Goal: Information Seeking & Learning: Check status

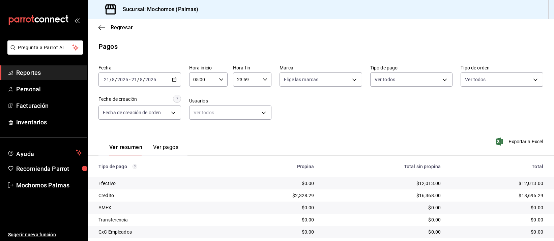
scroll to position [68, 0]
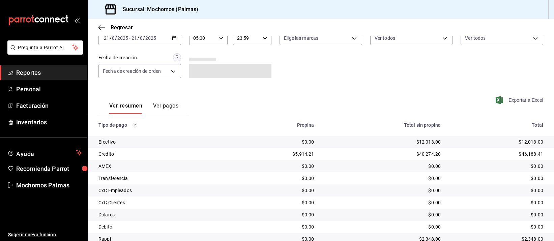
scroll to position [68, 0]
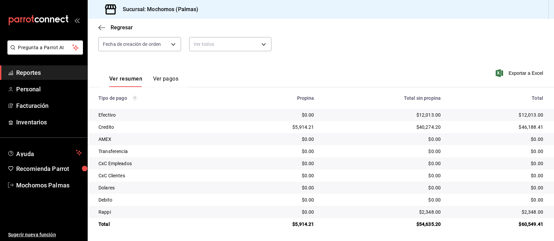
click at [331, 136] on div "$0.00" at bounding box center [383, 139] width 116 height 7
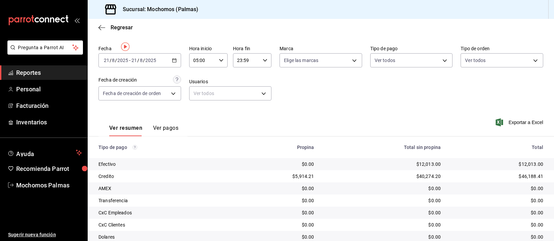
scroll to position [0, 0]
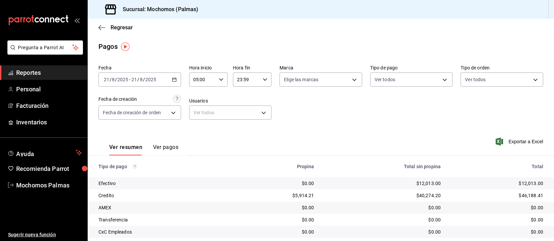
click at [39, 72] on span "Reportes" at bounding box center [49, 72] width 66 height 9
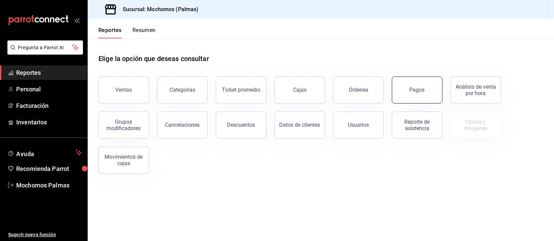
click at [418, 95] on button "Pagos" at bounding box center [417, 90] width 51 height 27
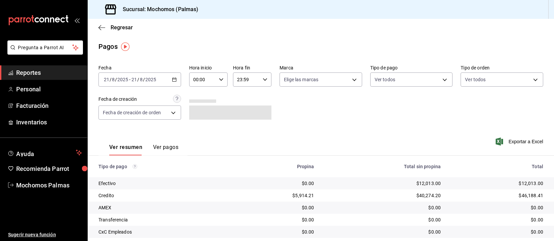
click at [174, 80] on icon "button" at bounding box center [174, 79] width 5 height 5
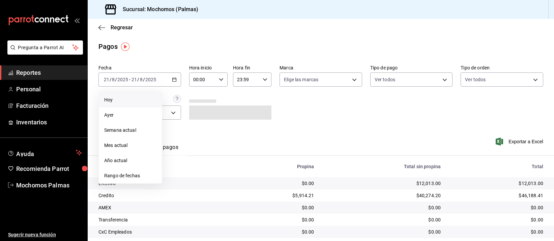
click at [125, 100] on span "Hoy" at bounding box center [130, 99] width 52 height 7
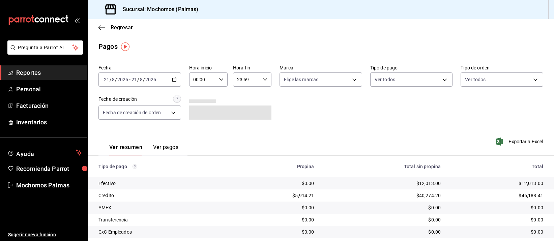
click at [221, 79] on icon "button" at bounding box center [221, 79] width 5 height 5
click at [198, 114] on button "04" at bounding box center [197, 119] width 16 height 13
type input "04:00"
click at [316, 117] on div at bounding box center [277, 120] width 554 height 241
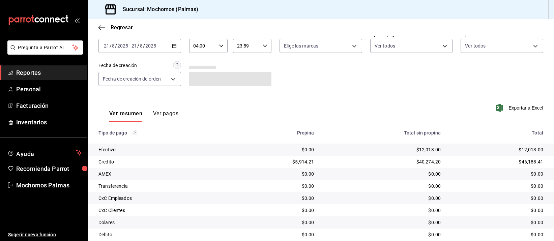
scroll to position [68, 0]
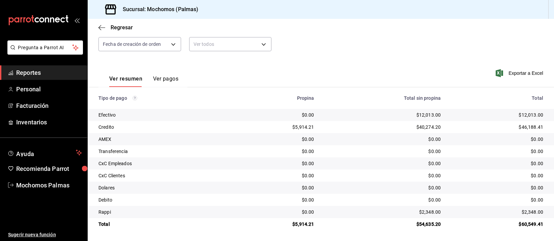
click at [354, 7] on div "Sucursal: Mochomos (Palmas)" at bounding box center [321, 9] width 467 height 19
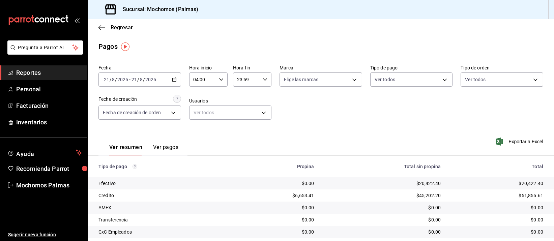
drag, startPoint x: 421, startPoint y: 182, endPoint x: 413, endPoint y: 172, distance: 12.2
click at [420, 179] on td "$20,422.40" at bounding box center [383, 183] width 127 height 12
click at [340, 28] on div "Regresar" at bounding box center [321, 27] width 467 height 17
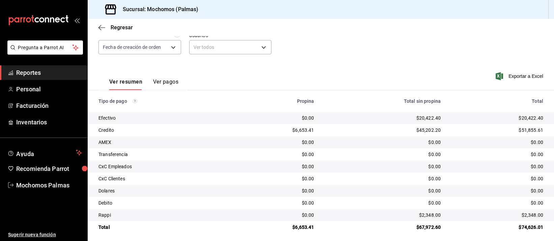
scroll to position [68, 0]
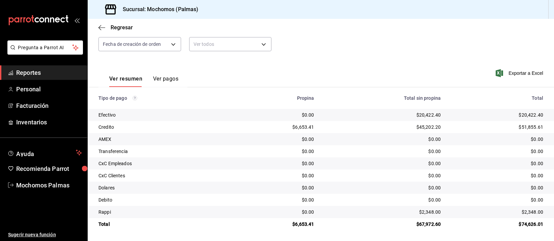
click at [368, 155] on div "$0.00" at bounding box center [383, 151] width 116 height 7
click at [377, 34] on div "Regresar" at bounding box center [321, 27] width 467 height 17
click at [392, 165] on div "$0.00" at bounding box center [383, 163] width 116 height 7
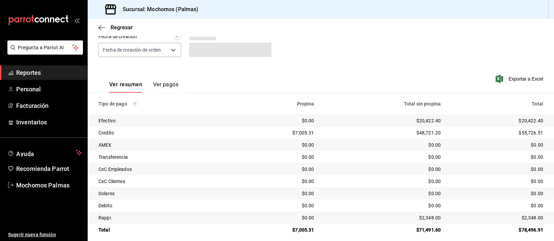
scroll to position [68, 0]
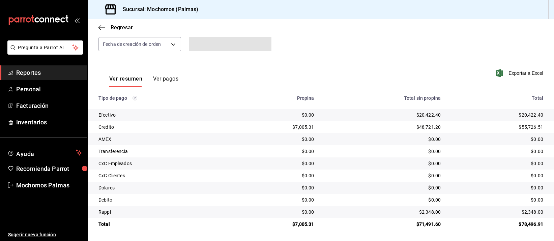
click at [345, 130] on div "$48,721.20" at bounding box center [383, 127] width 116 height 7
click at [340, 167] on div "$0.00" at bounding box center [383, 163] width 116 height 7
click at [214, 120] on td "Efectivo" at bounding box center [161, 115] width 146 height 12
click at [214, 119] on td "Efectivo" at bounding box center [161, 115] width 146 height 12
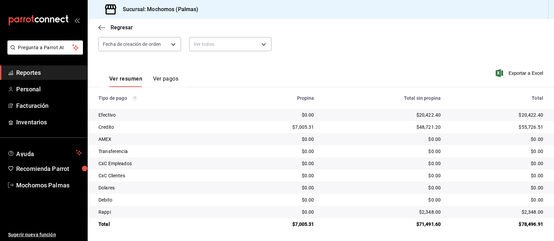
click at [386, 170] on td "$0.00" at bounding box center [383, 176] width 127 height 12
click at [380, 165] on div "$0.00" at bounding box center [383, 163] width 116 height 7
click at [378, 163] on div "$0.00" at bounding box center [383, 163] width 116 height 7
click at [377, 163] on div "$0.00" at bounding box center [383, 163] width 116 height 7
click at [384, 178] on div "$0.00" at bounding box center [383, 175] width 116 height 7
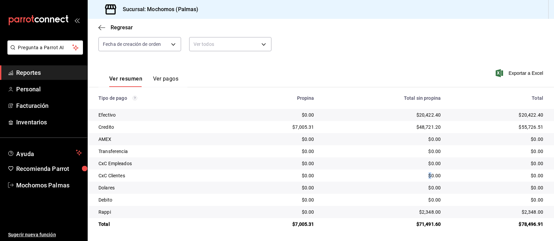
click at [384, 178] on div "$0.00" at bounding box center [383, 175] width 116 height 7
click at [383, 178] on div "$0.00" at bounding box center [383, 175] width 116 height 7
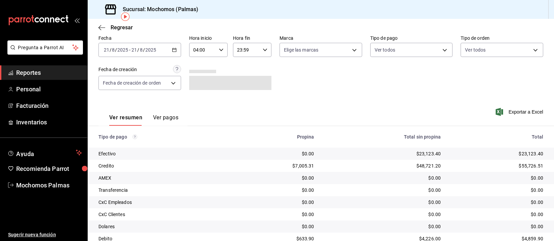
scroll to position [68, 0]
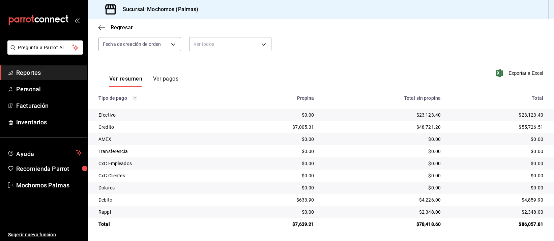
click at [348, 117] on div "$23,123.40" at bounding box center [383, 115] width 116 height 7
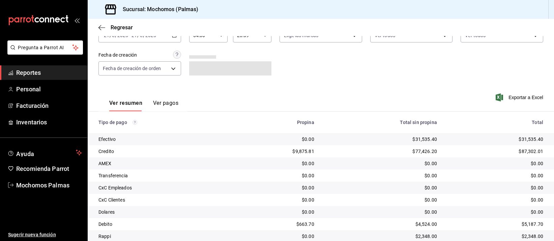
scroll to position [68, 0]
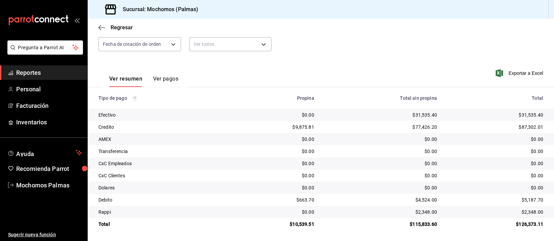
click at [399, 127] on div "$77,426.20" at bounding box center [381, 127] width 112 height 7
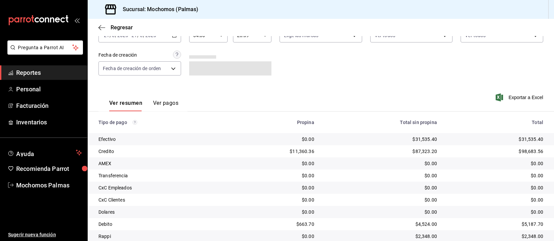
scroll to position [68, 0]
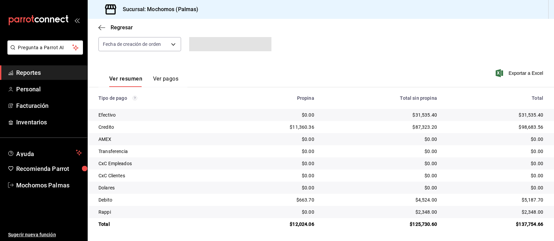
click at [349, 127] on div "$87,323.20" at bounding box center [381, 127] width 112 height 7
click at [358, 128] on div "$87,323.20" at bounding box center [381, 127] width 112 height 7
click at [355, 207] on td "$2,348.00" at bounding box center [381, 212] width 123 height 12
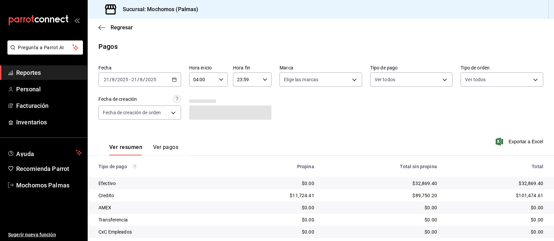
scroll to position [68, 0]
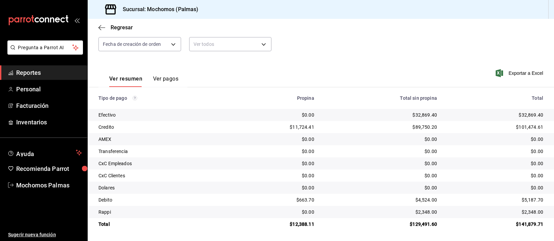
click at [371, 103] on th "Total sin propina" at bounding box center [381, 98] width 123 height 22
